Goal: Check status: Check status

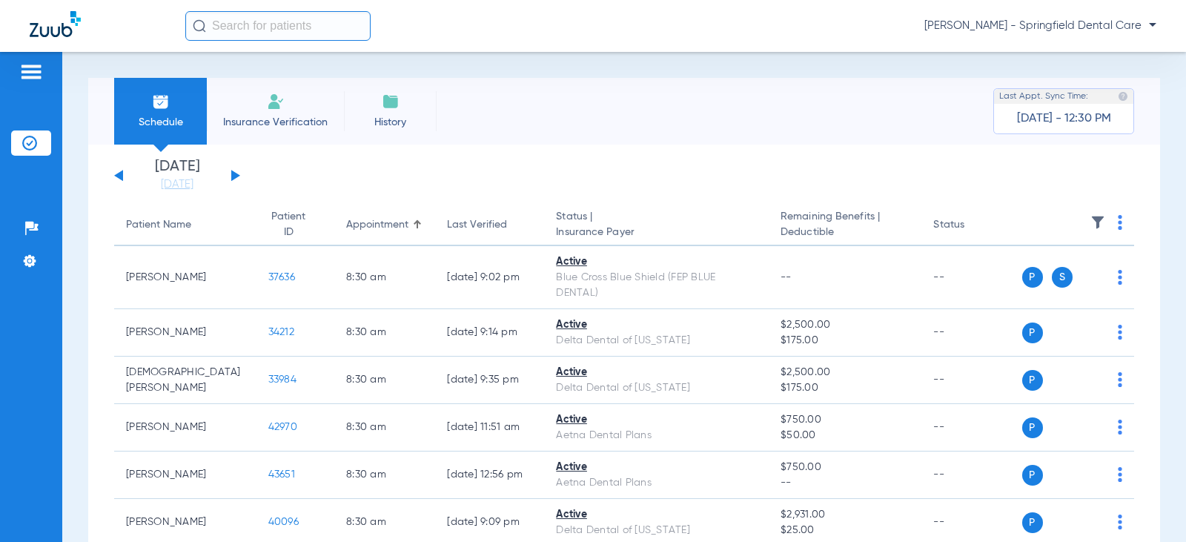
click at [279, 24] on input "text" at bounding box center [277, 26] width 185 height 30
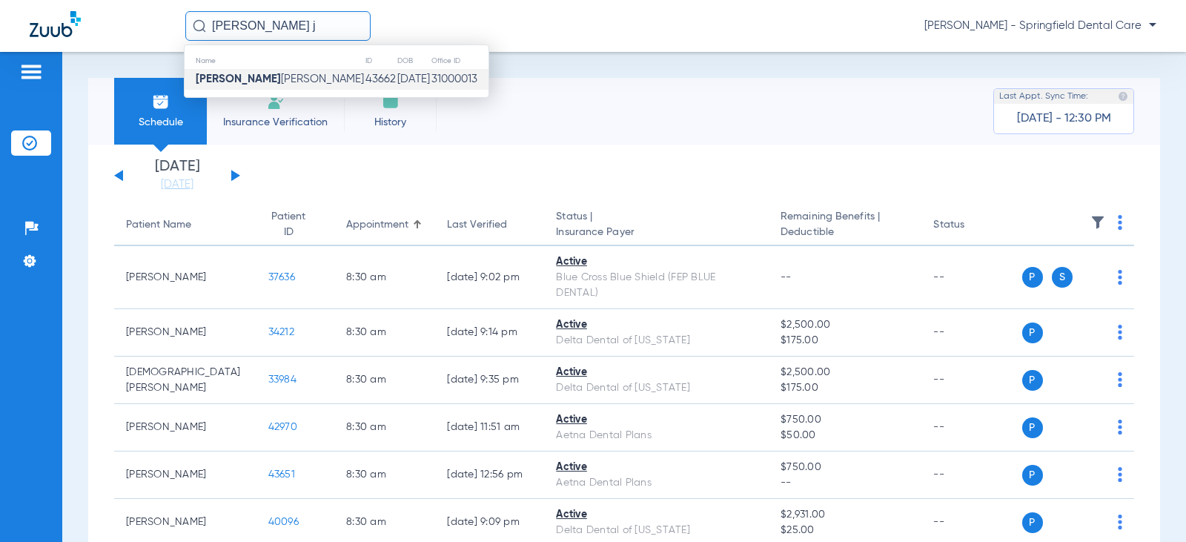
type input "[PERSON_NAME] j"
click at [273, 78] on td "[PERSON_NAME]" at bounding box center [275, 79] width 180 height 21
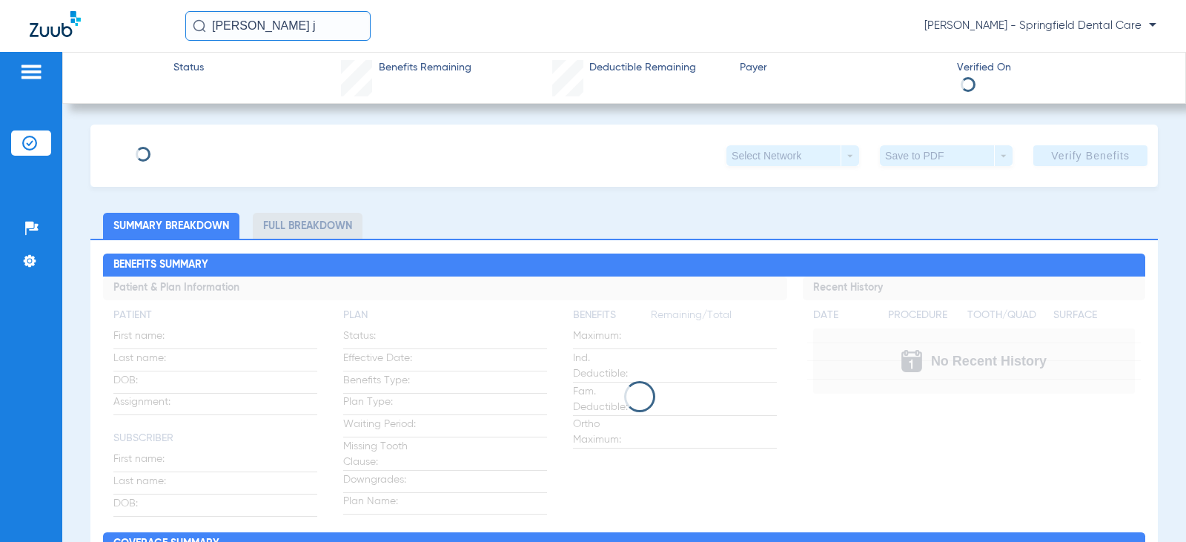
type input "[PERSON_NAME]"
type input "[DATE]"
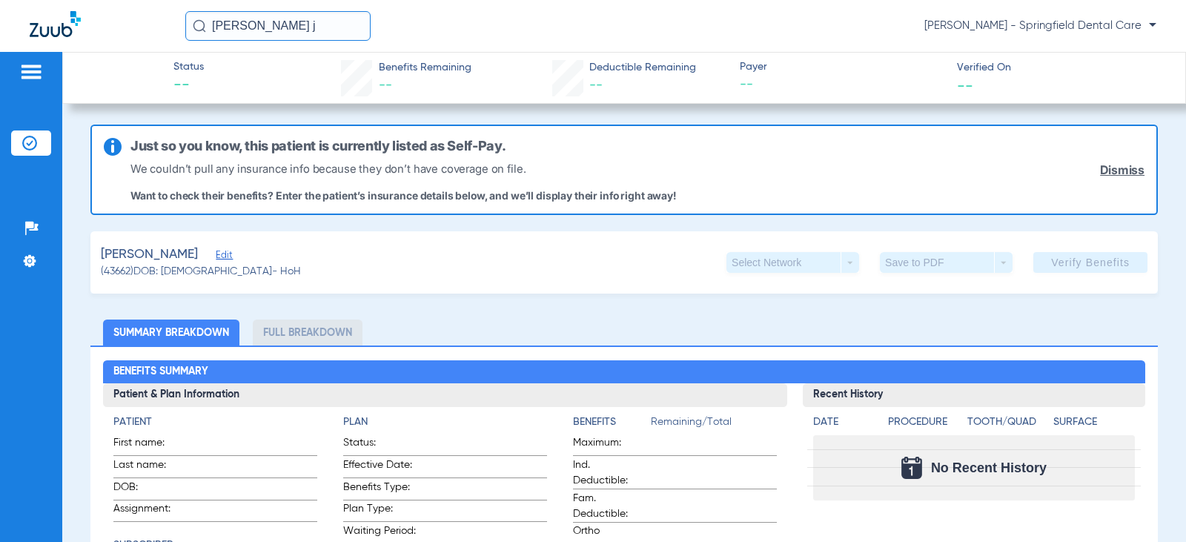
click at [216, 260] on span "Edit" at bounding box center [222, 257] width 13 height 14
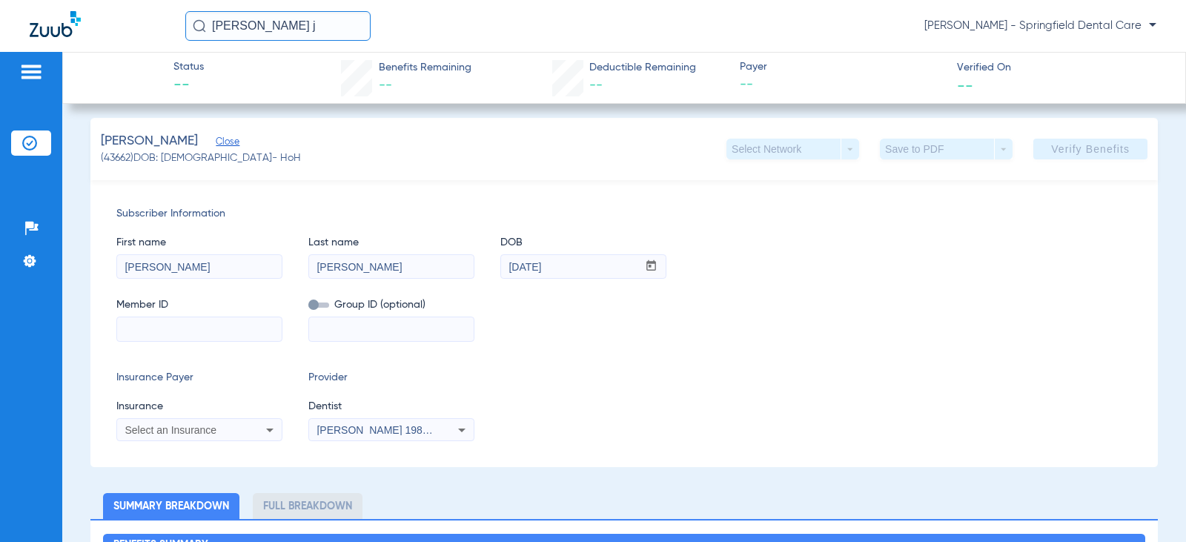
scroll to position [74, 0]
